Goal: Task Accomplishment & Management: Manage account settings

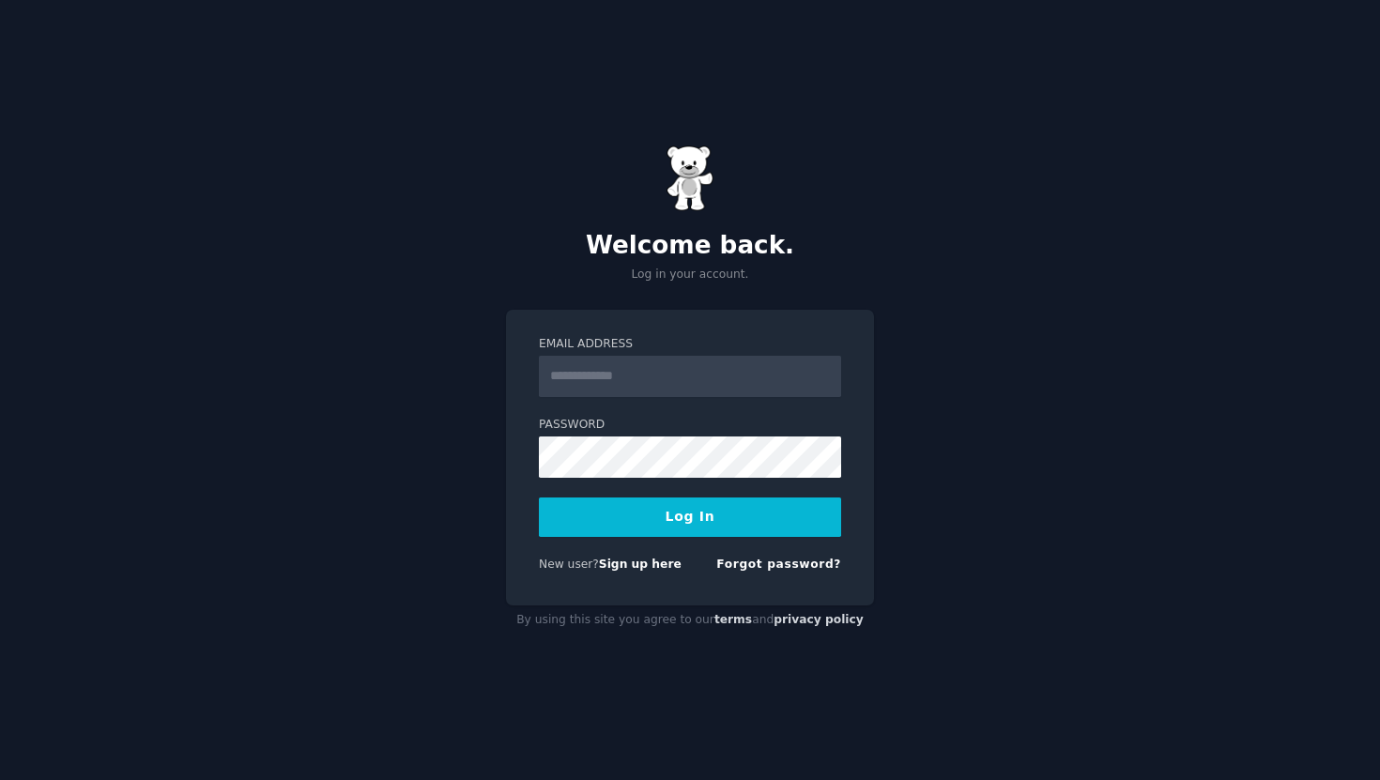
click at [559, 363] on input "Email Address" at bounding box center [690, 376] width 302 height 41
type input "**********"
click at [705, 521] on button "Log In" at bounding box center [690, 517] width 302 height 39
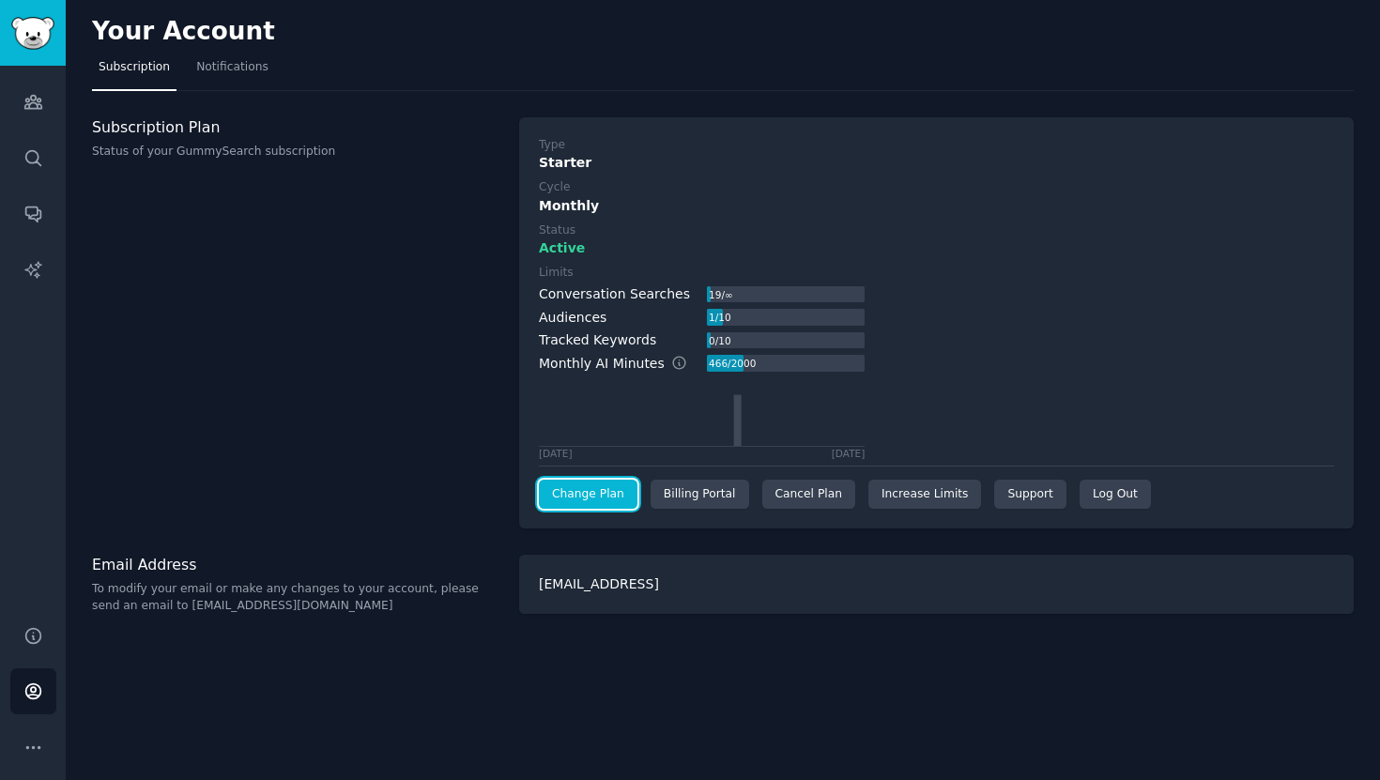
click at [611, 492] on link "Change Plan" at bounding box center [588, 495] width 99 height 30
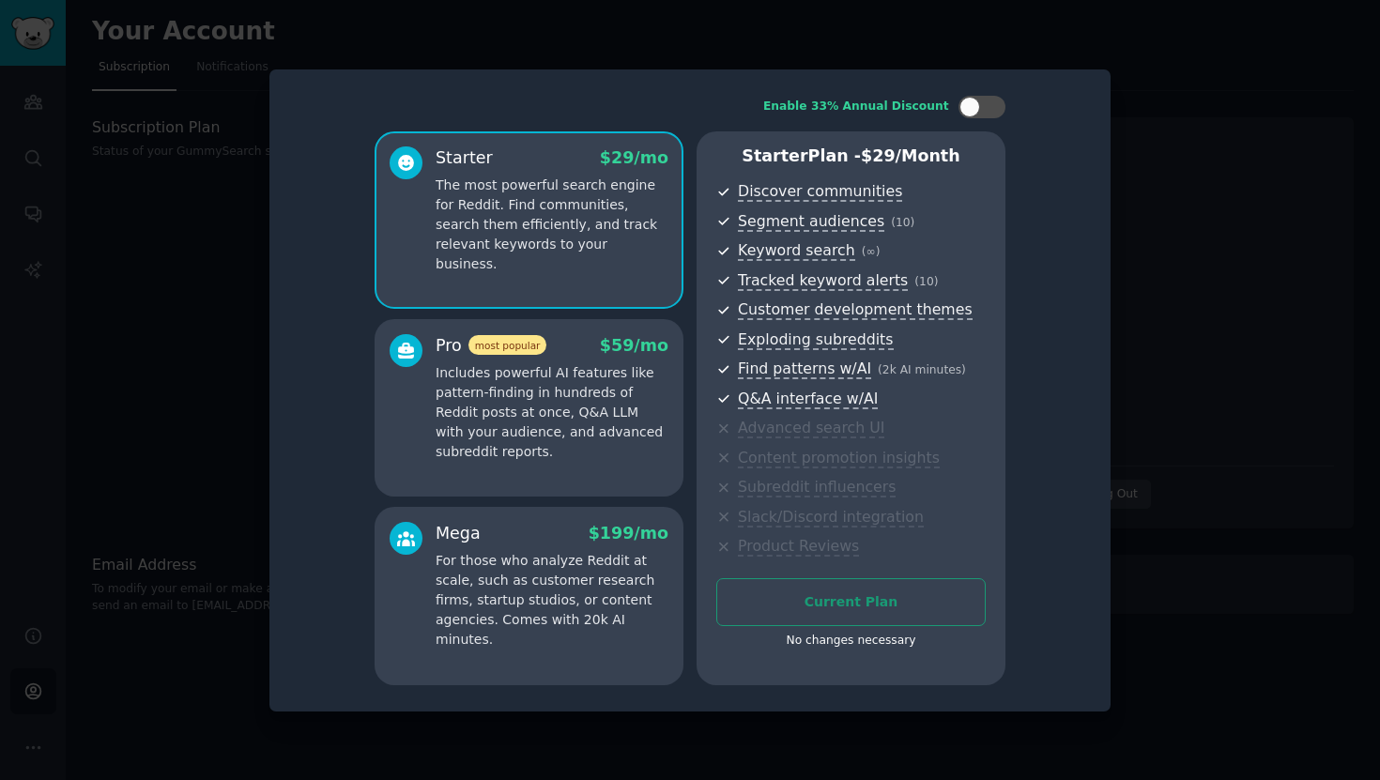
click at [1117, 104] on div at bounding box center [690, 390] width 1380 height 780
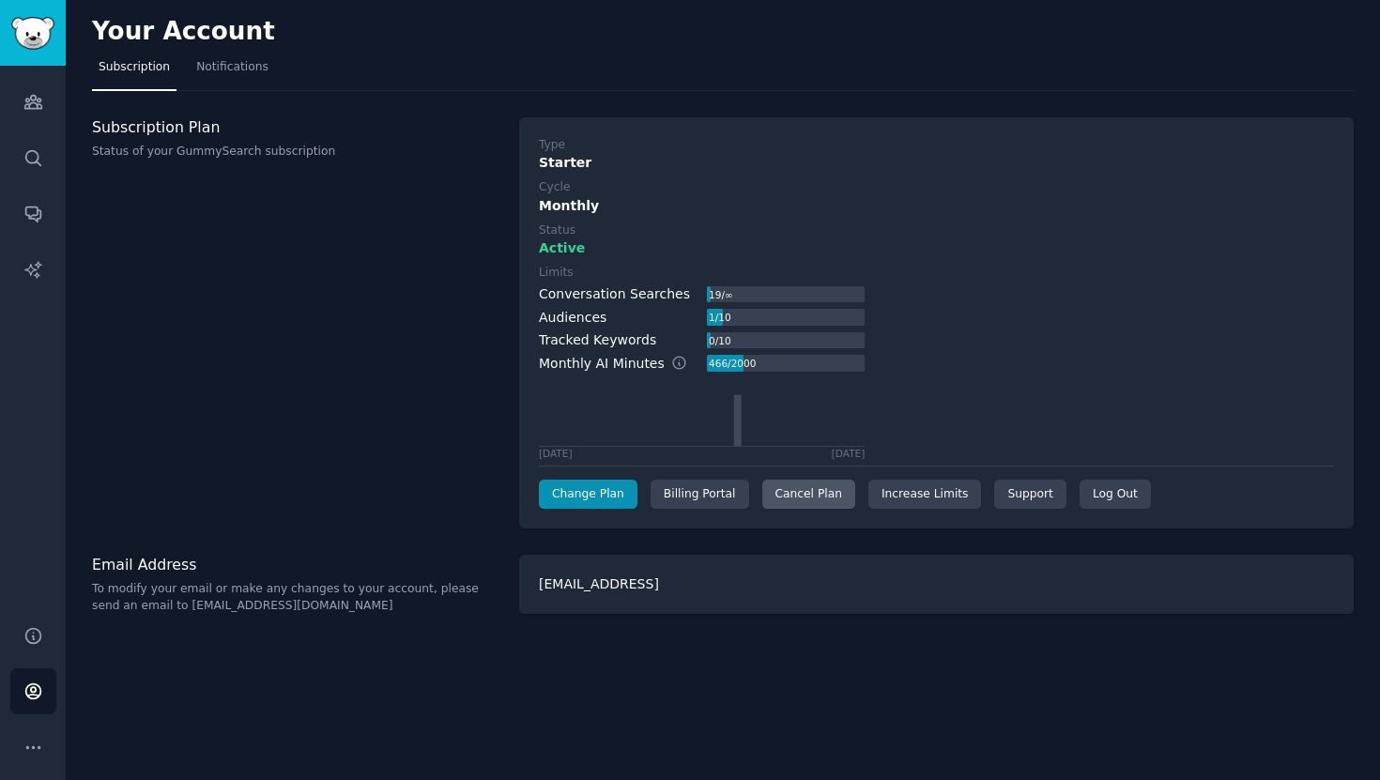
click at [807, 500] on div "Cancel Plan" at bounding box center [808, 495] width 93 height 30
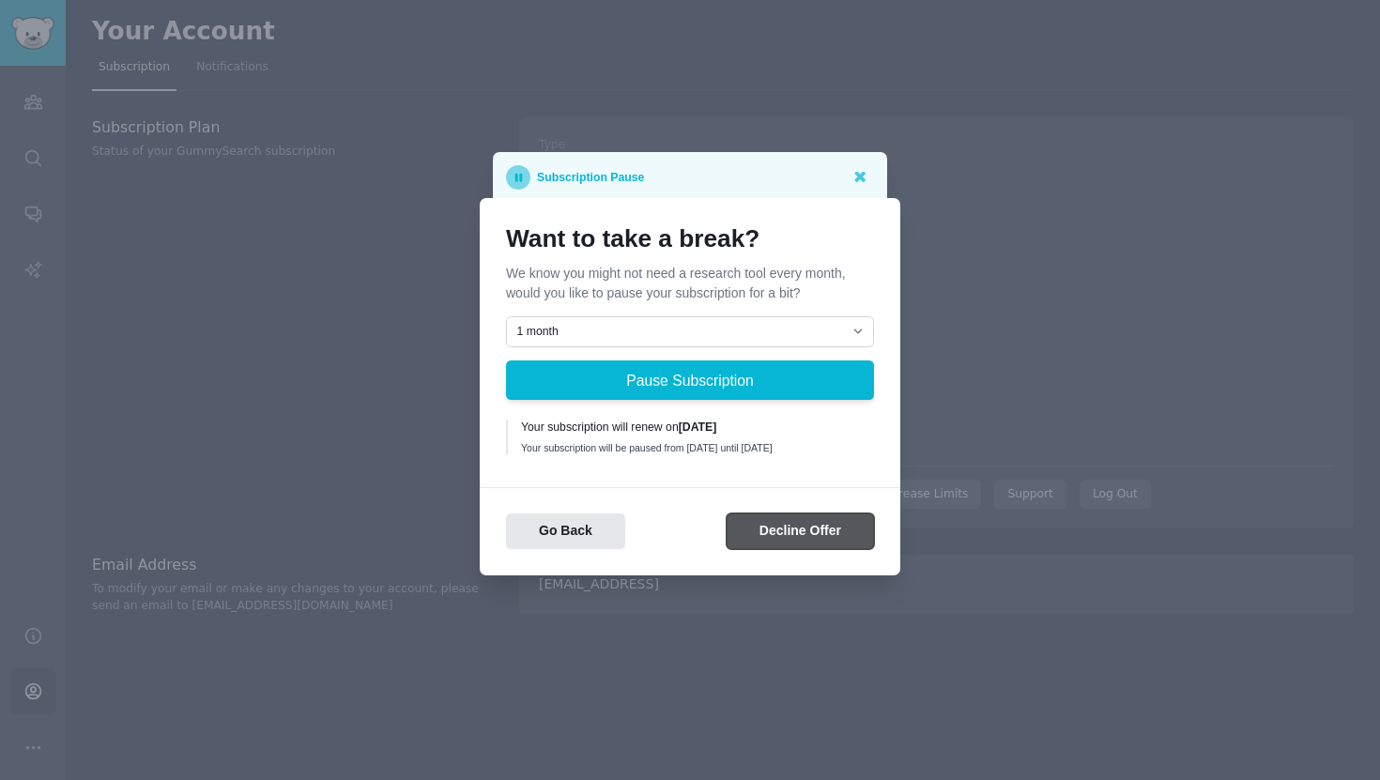
click at [771, 542] on button "Decline Offer" at bounding box center [800, 532] width 147 height 37
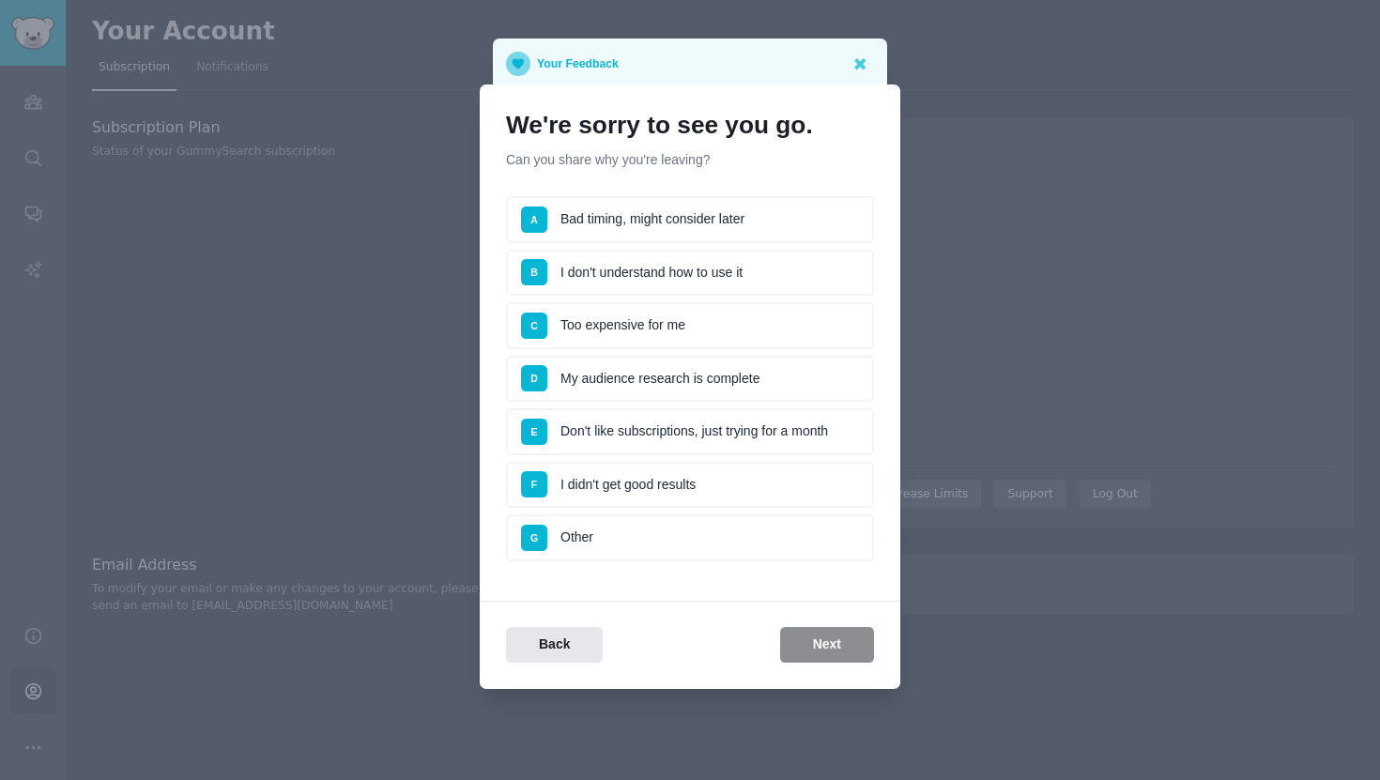
click at [760, 317] on li "C Too expensive for me" at bounding box center [690, 325] width 368 height 47
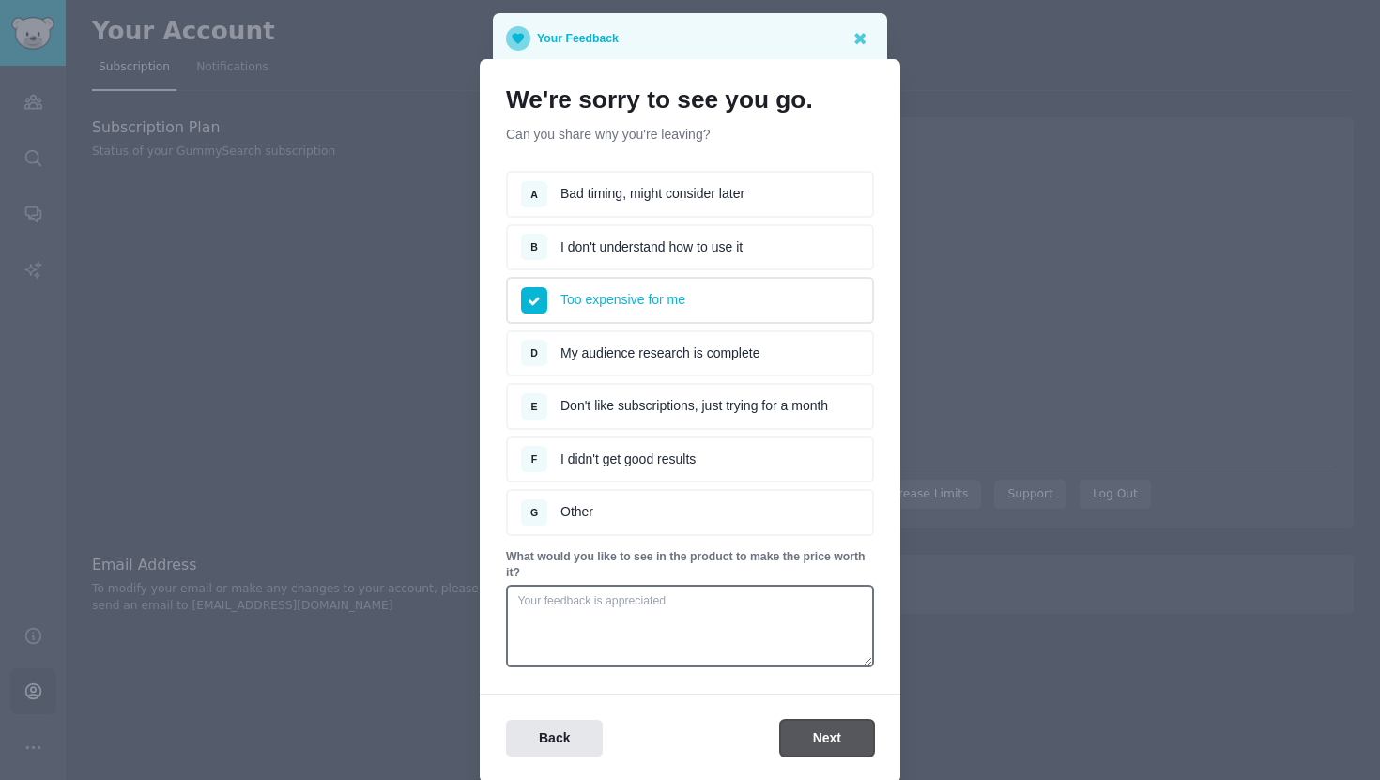
click at [820, 754] on button "Next" at bounding box center [827, 738] width 94 height 37
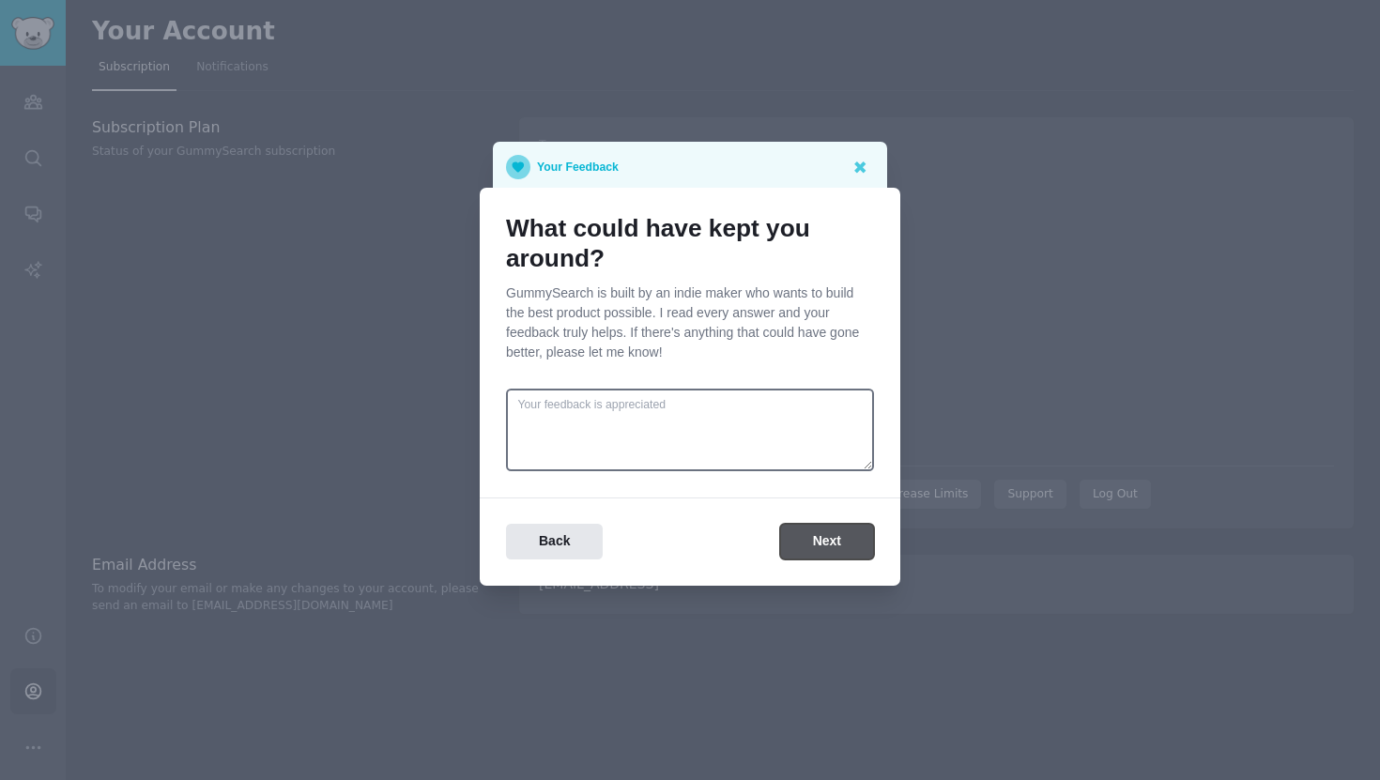
click at [810, 559] on button "Next" at bounding box center [827, 542] width 94 height 37
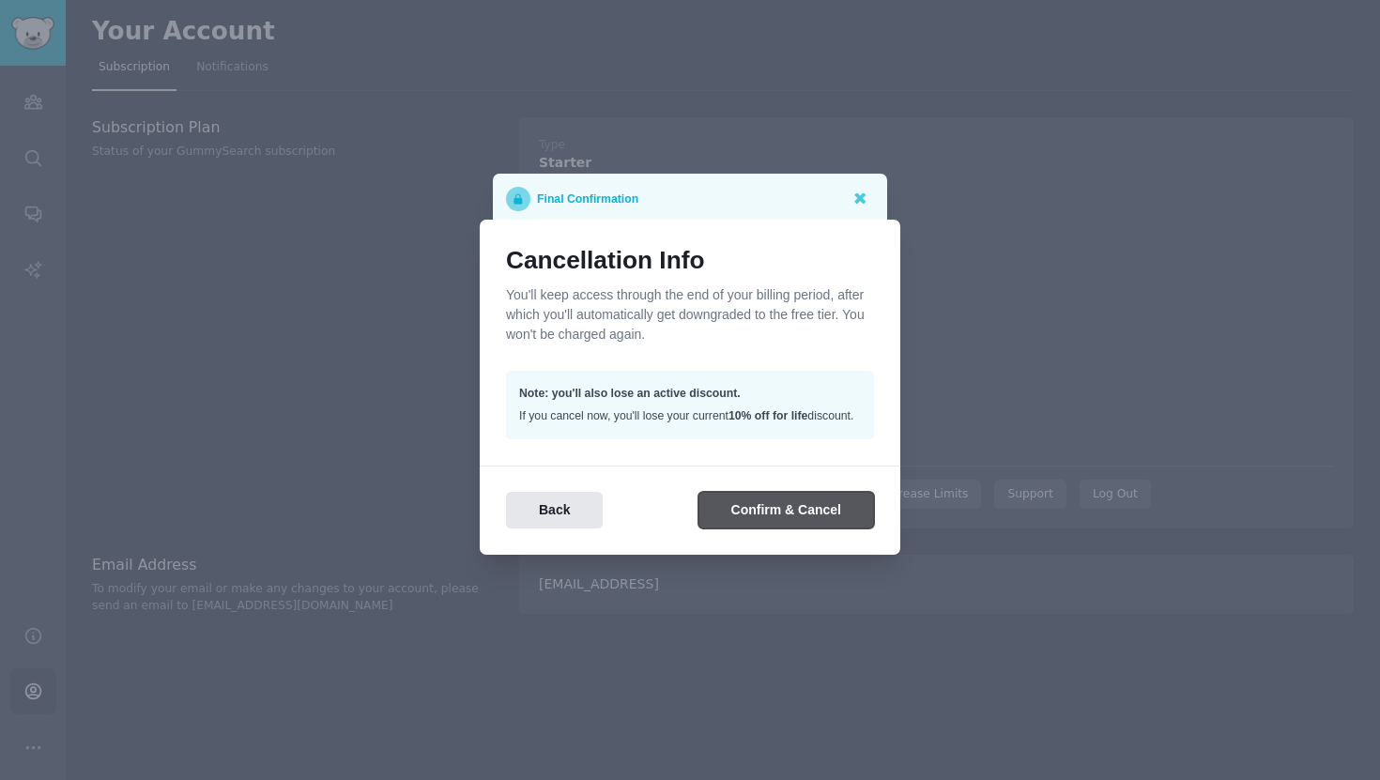
click at [801, 524] on button "Confirm & Cancel" at bounding box center [787, 510] width 176 height 37
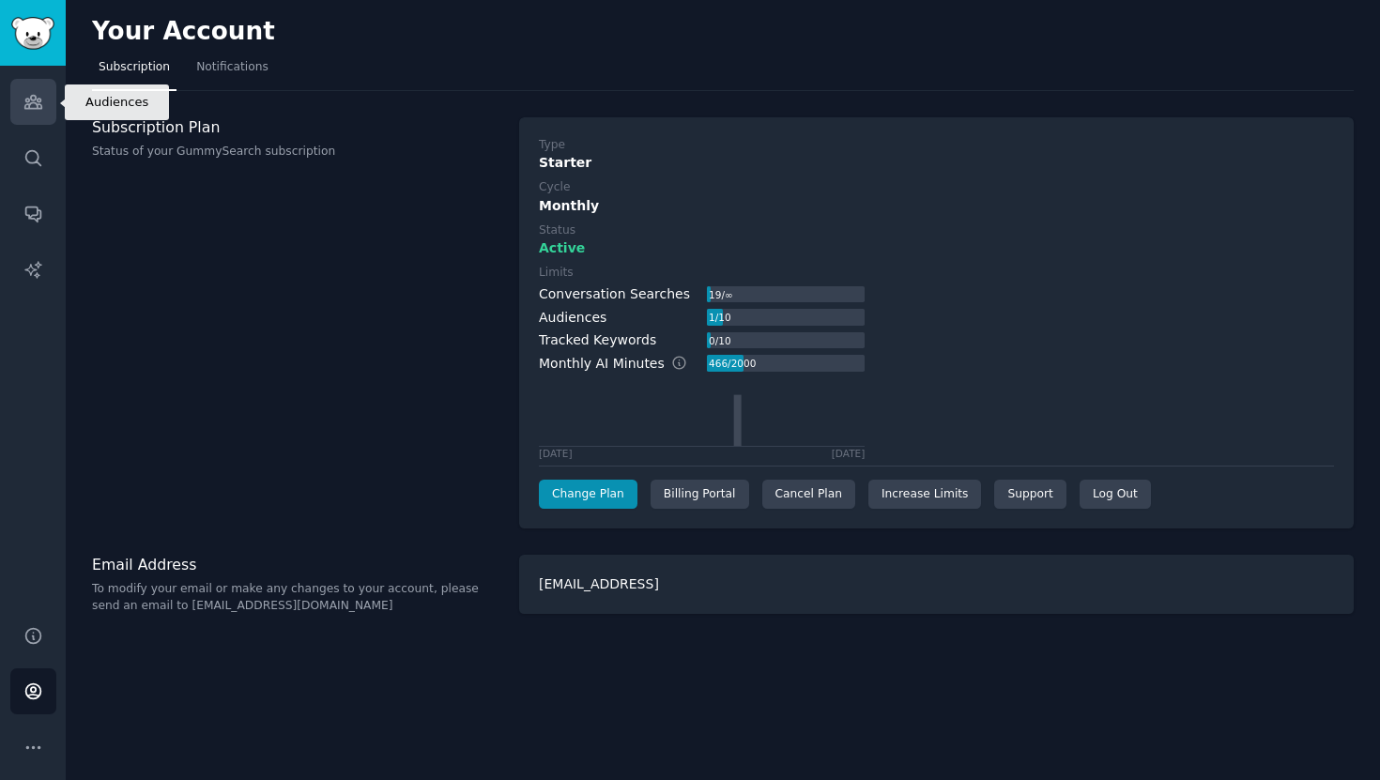
click at [33, 85] on link "Audiences" at bounding box center [33, 102] width 46 height 46
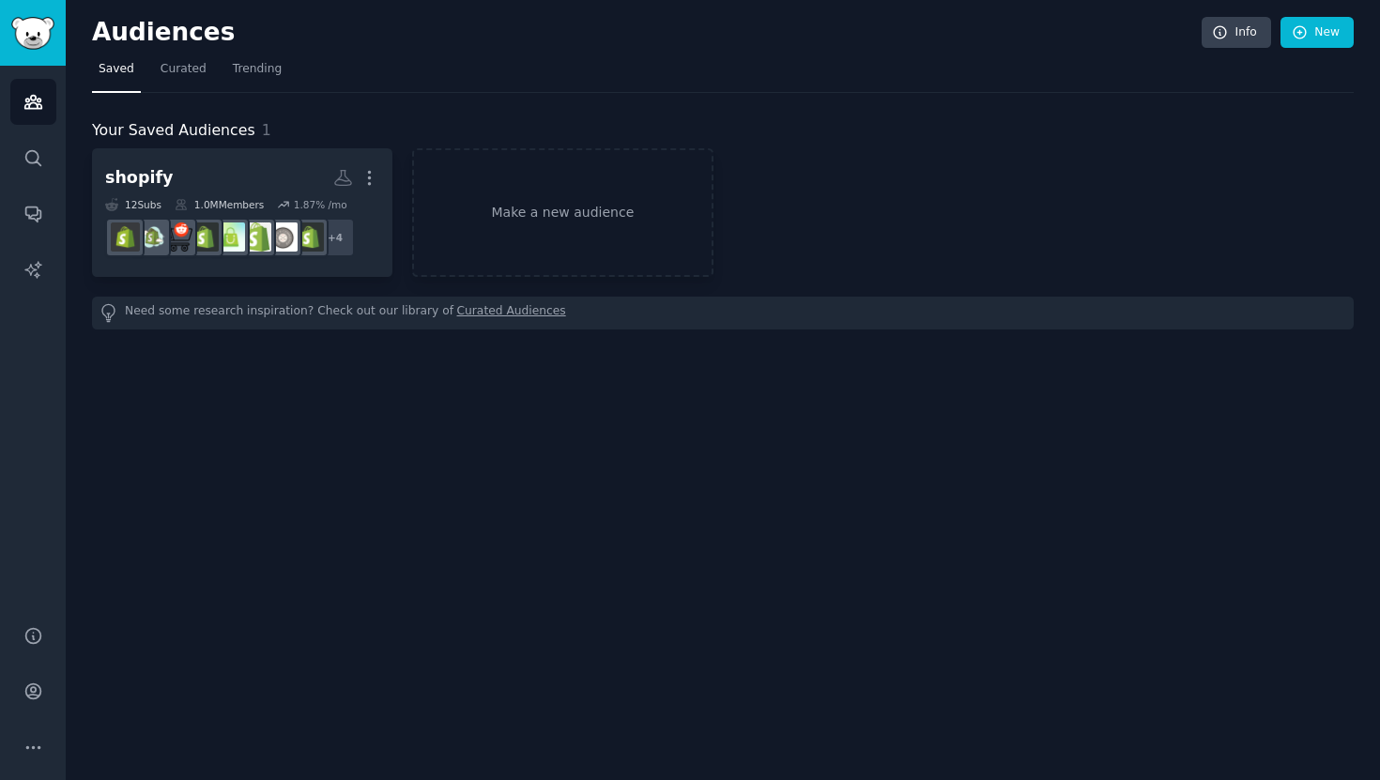
click at [365, 271] on link "shopify More 12 Sub s 1.0M Members 1.87 % /mo + 4" at bounding box center [242, 212] width 300 height 129
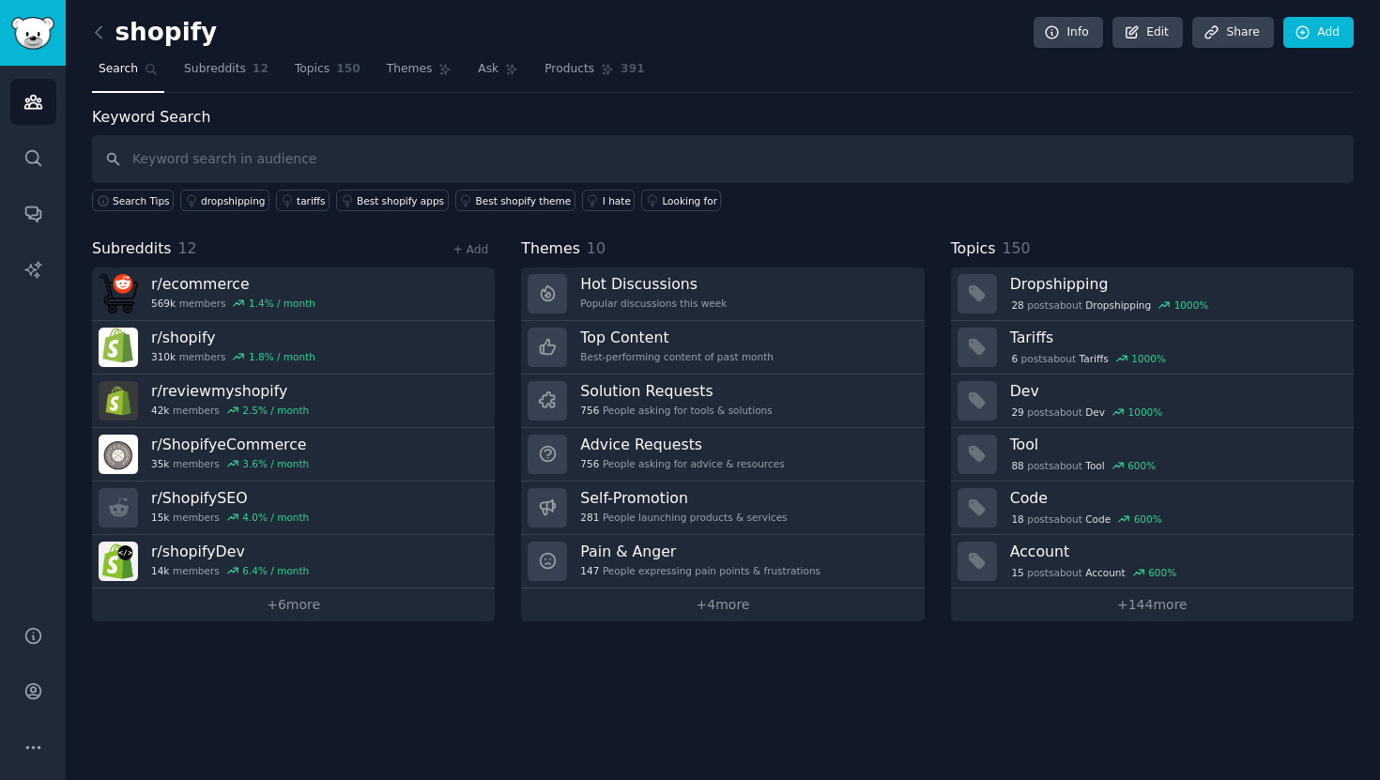
click at [481, 235] on div "Keyword Search Search Tips dropshipping tariffs Best shopify apps Best shopify …" at bounding box center [723, 363] width 1262 height 515
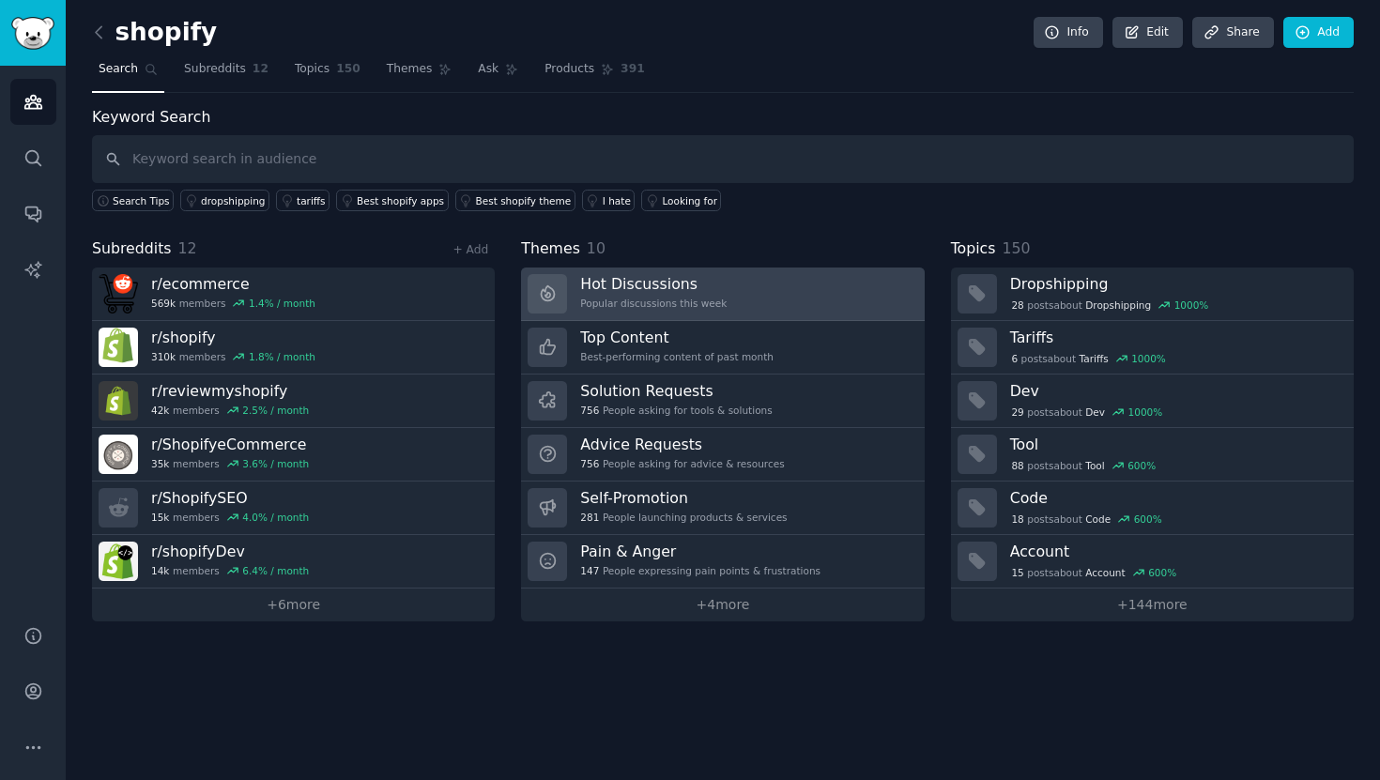
click at [639, 293] on h3 "Hot Discussions" at bounding box center [653, 284] width 146 height 20
